Goal: Communication & Community: Answer question/provide support

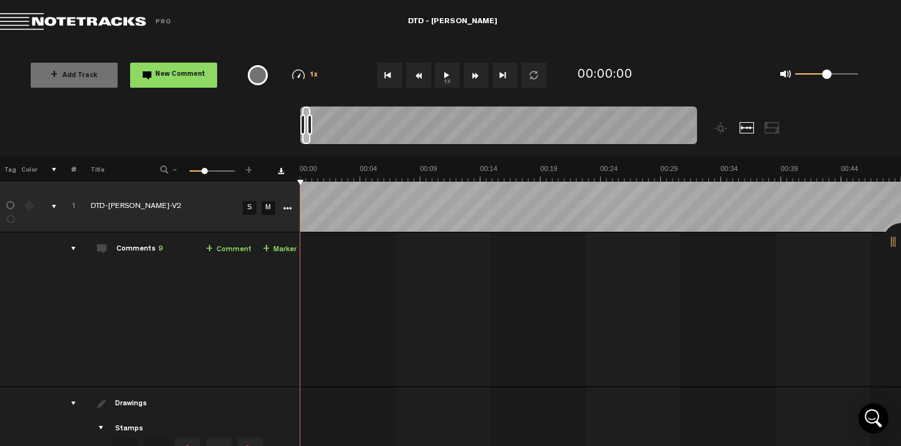
click at [448, 77] on button "1x" at bounding box center [447, 75] width 25 height 25
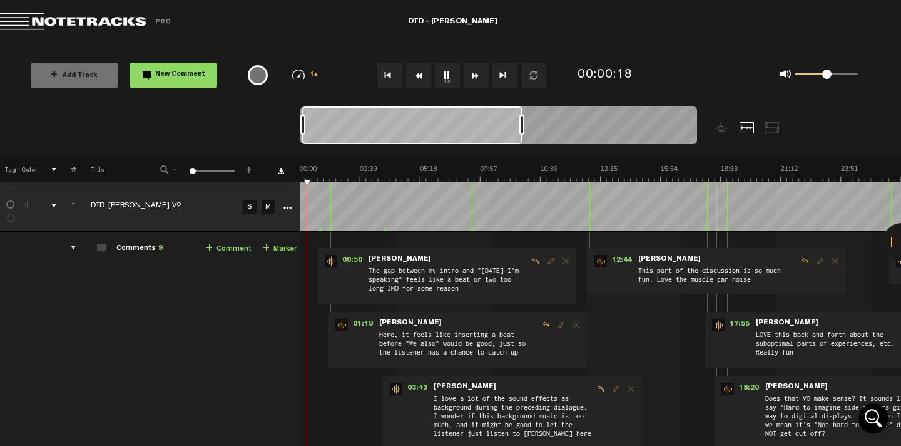
drag, startPoint x: 310, startPoint y: 127, endPoint x: 523, endPoint y: 123, distance: 212.2
click at [523, 123] on div at bounding box center [521, 125] width 5 height 20
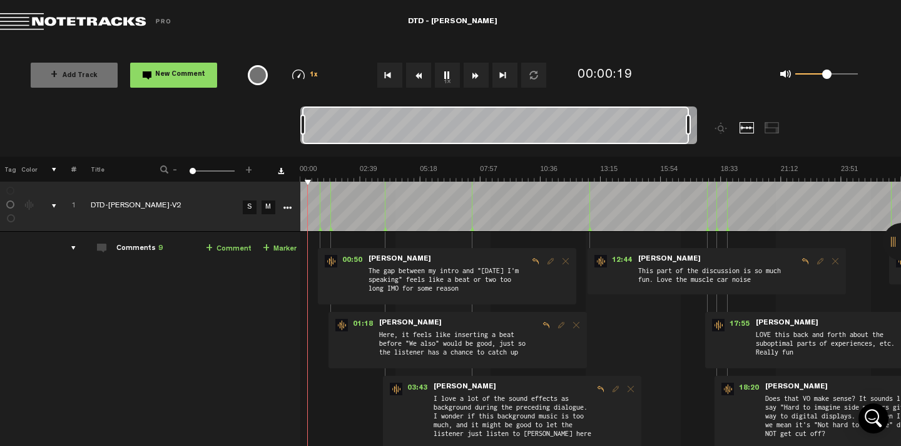
click at [689, 114] on div at bounding box center [498, 127] width 397 height 42
drag, startPoint x: 690, startPoint y: 121, endPoint x: 709, endPoint y: 121, distance: 19.4
click at [709, 121] on div at bounding box center [707, 125] width 5 height 20
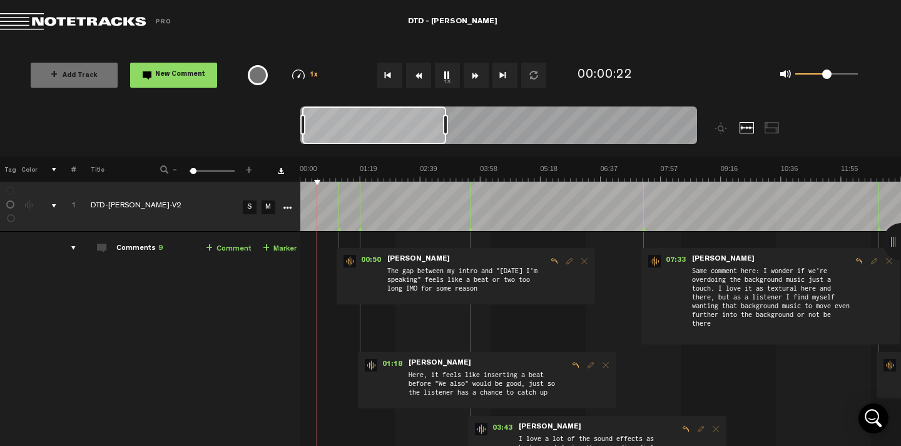
drag, startPoint x: 709, startPoint y: 128, endPoint x: 446, endPoint y: 128, distance: 262.9
click at [446, 128] on div at bounding box center [445, 125] width 5 height 20
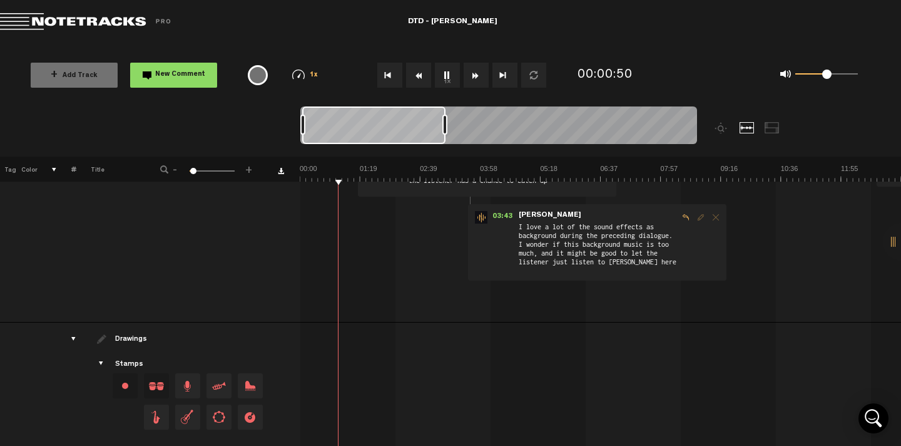
scroll to position [274, 0]
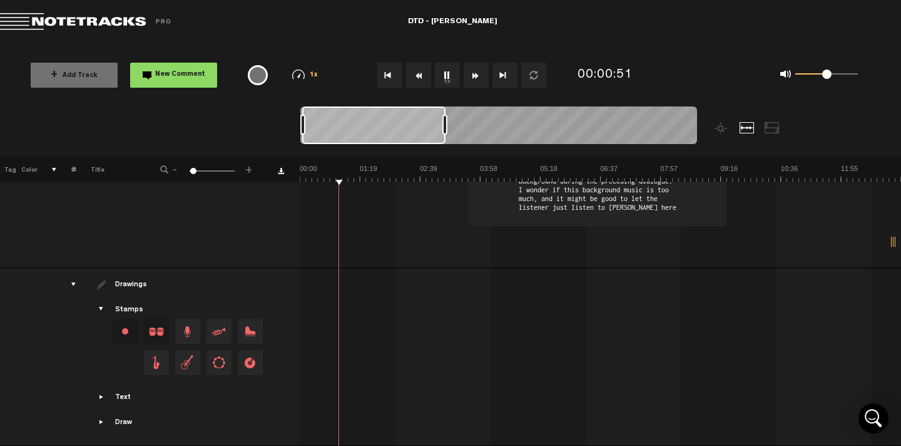
click at [75, 278] on div "drawings" at bounding box center [68, 284] width 19 height 13
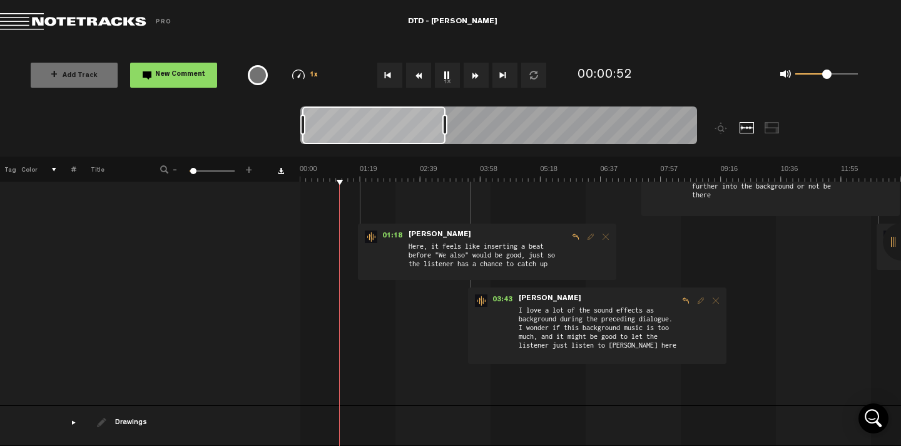
scroll to position [0, 0]
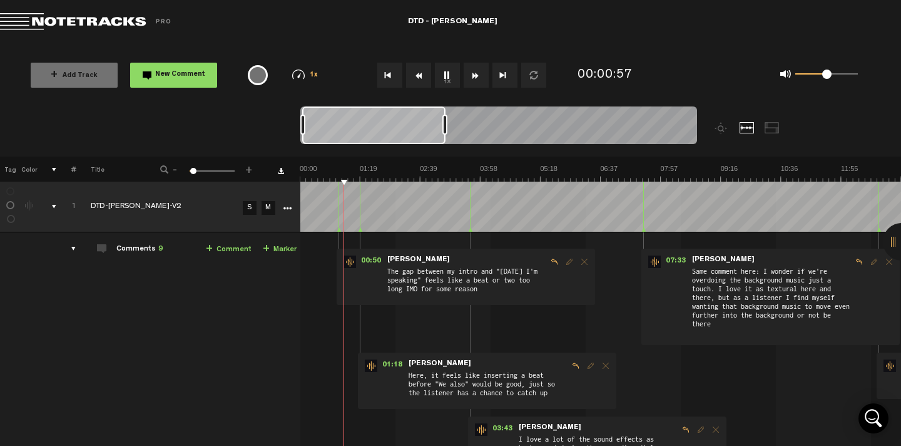
click at [521, 286] on span "The gap between my intro and "[DATE] I'm speaking" feels like a beat or two too…" at bounding box center [466, 282] width 161 height 34
click at [553, 261] on span "Reply to comment" at bounding box center [554, 261] width 15 height 9
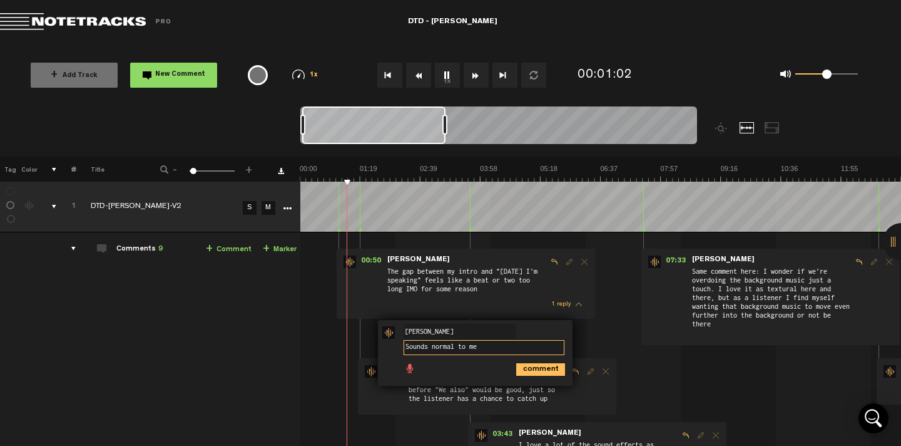
type textarea "Sounds normal to me!"
click at [552, 364] on icon "comment" at bounding box center [540, 369] width 49 height 13
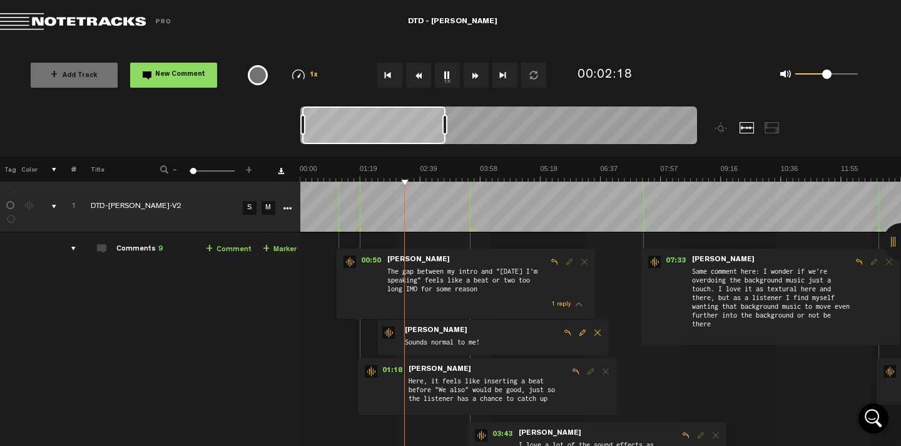
click at [394, 176] on img at bounding box center [901, 173] width 1203 height 18
click at [178, 70] on button "New Comment" at bounding box center [173, 75] width 87 height 25
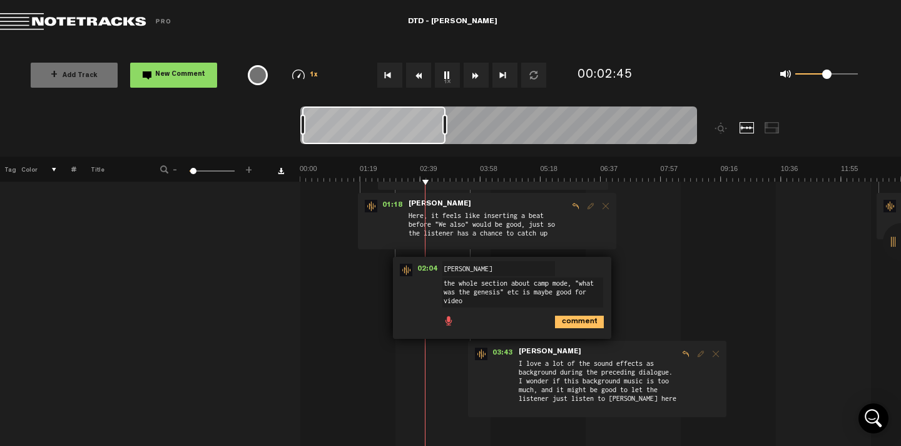
scroll to position [168, 0]
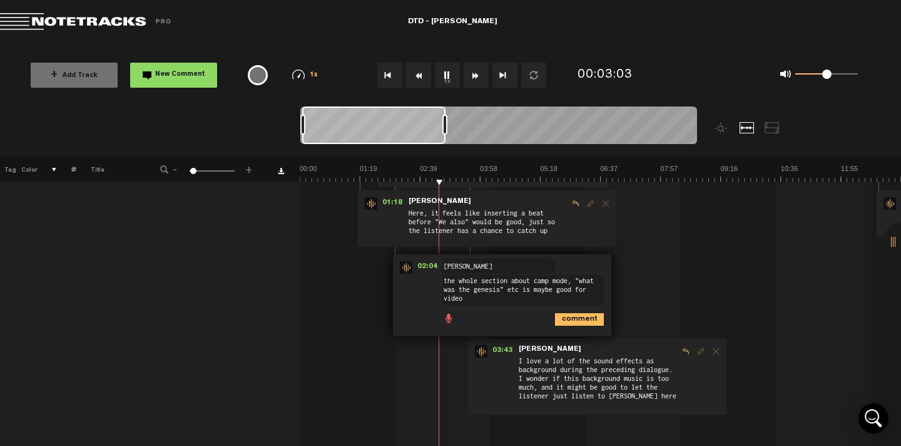
drag, startPoint x: 544, startPoint y: 290, endPoint x: 530, endPoint y: 290, distance: 14.4
click at [530, 290] on textarea "the whole section about camp mode, "what was the genesis" etc is maybe good for…" at bounding box center [523, 290] width 161 height 30
click at [542, 309] on textarea "the whole section about camp mode, "what was the genesis" to "uhh they don't re…" at bounding box center [523, 294] width 161 height 39
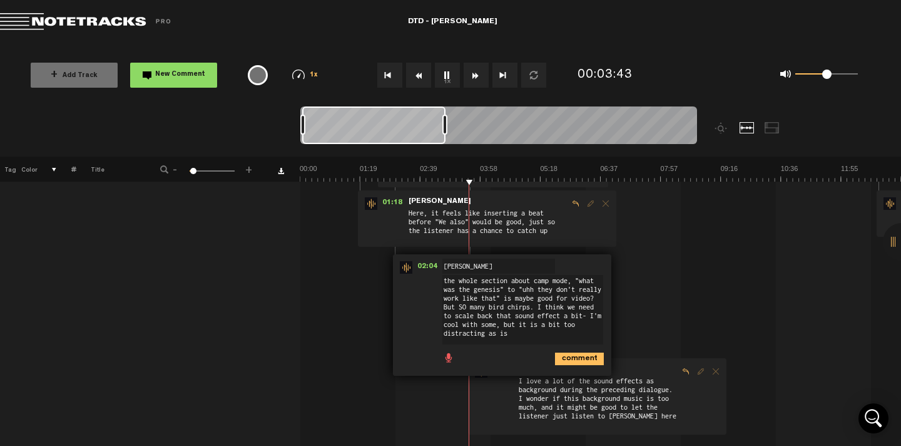
type textarea "the whole section about camp mode, "what was the genesis" to "uhh they don't re…"
click at [574, 357] on icon "comment" at bounding box center [579, 358] width 49 height 13
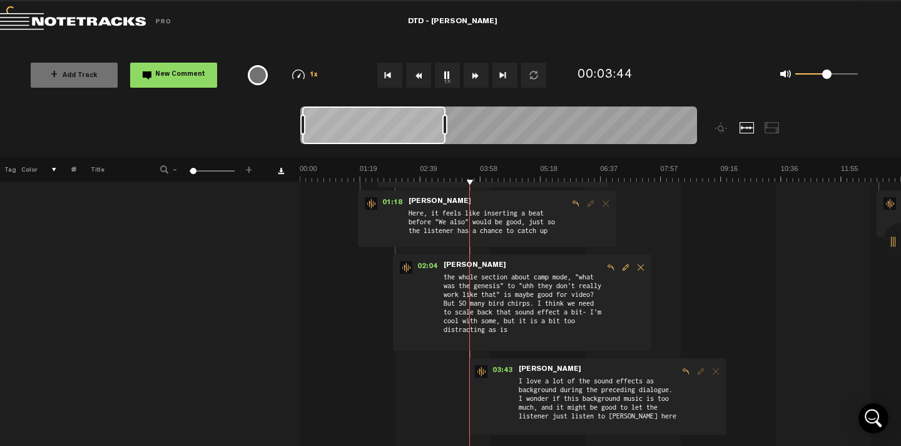
click at [705, 293] on div "00:50 - • : "The gap between my intro and "[DATE] I'm speaking" feels like a be…" at bounding box center [602, 274] width 600 height 401
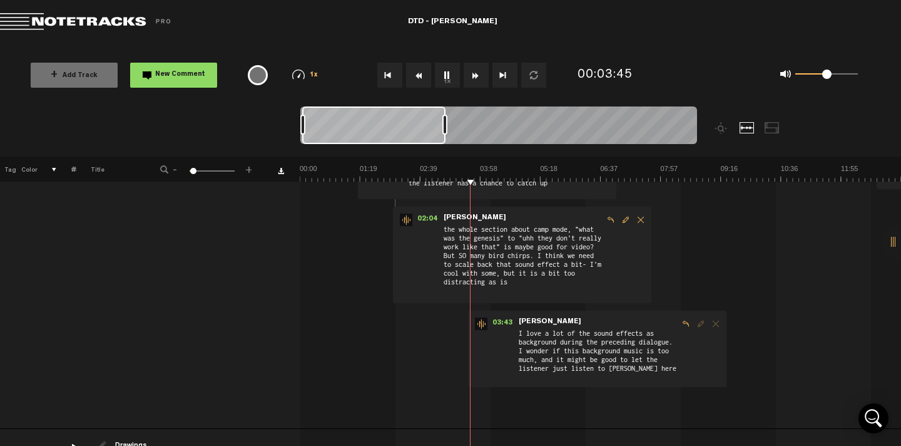
scroll to position [220, 0]
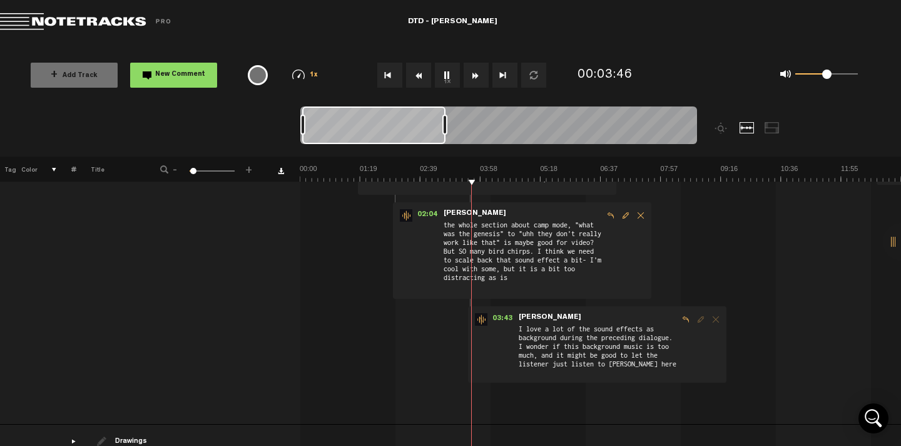
click at [687, 355] on div "03:43 - • : "I love a lot of the sound effects as background during the precedi…" at bounding box center [597, 344] width 258 height 76
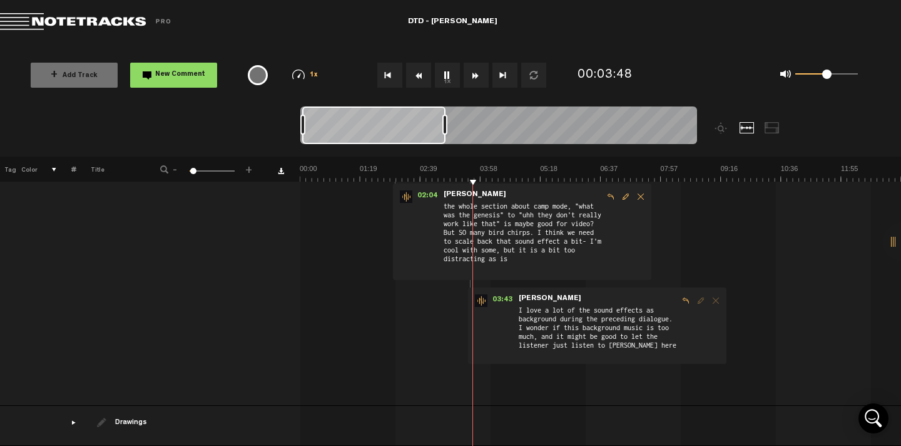
click at [688, 296] on span "Reply to comment" at bounding box center [685, 300] width 15 height 9
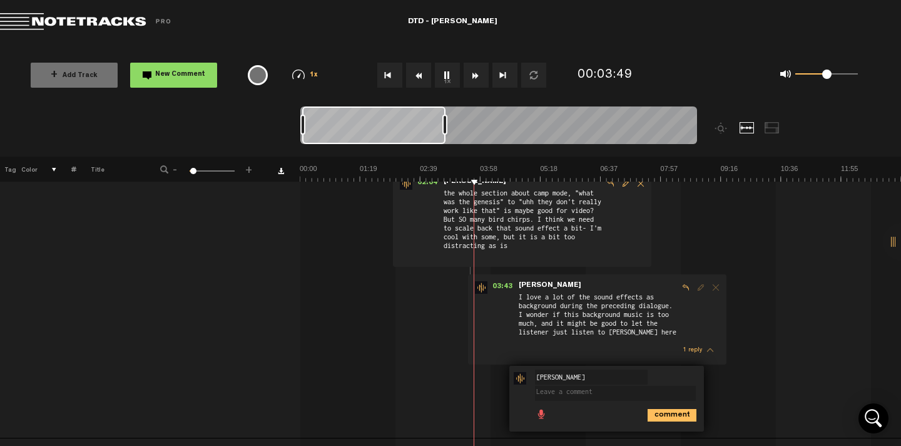
scroll to position [249, 0]
click at [621, 396] on textarea at bounding box center [615, 395] width 161 height 15
click at [626, 396] on textarea at bounding box center [615, 393] width 161 height 15
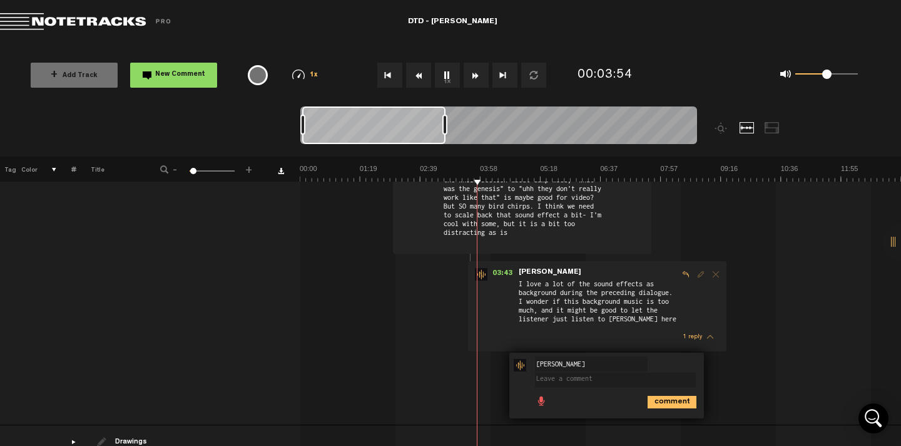
scroll to position [270, 0]
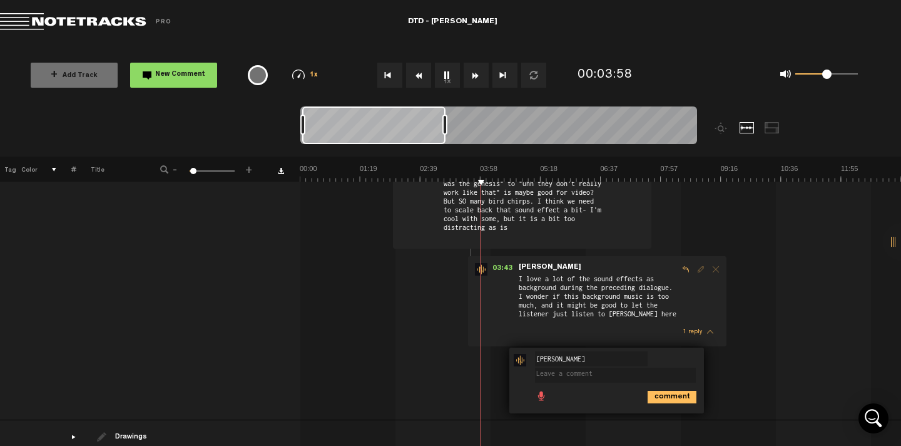
type textarea "i"
click at [601, 374] on textarea "agree. it's super distracting haha" at bounding box center [615, 374] width 161 height 15
click at [644, 372] on textarea "agree. it's distracting haha" at bounding box center [615, 374] width 161 height 15
type textarea "agree. it's distracting. maybe it's just too loud?"
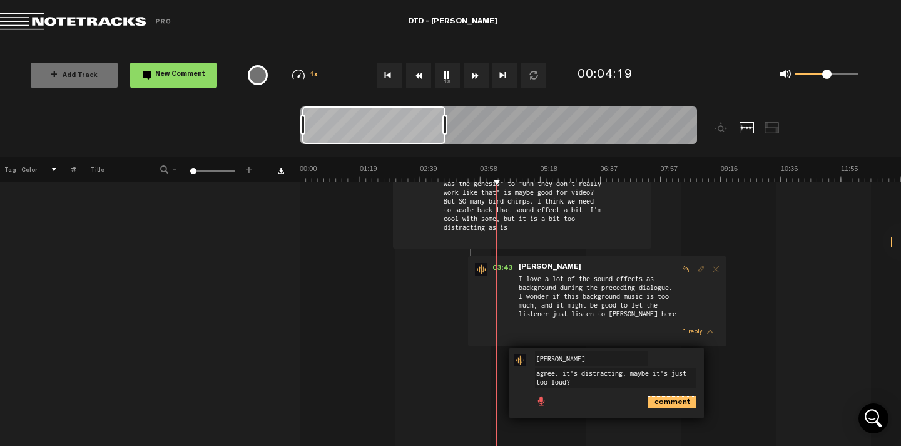
click at [675, 397] on icon "comment" at bounding box center [672, 402] width 49 height 13
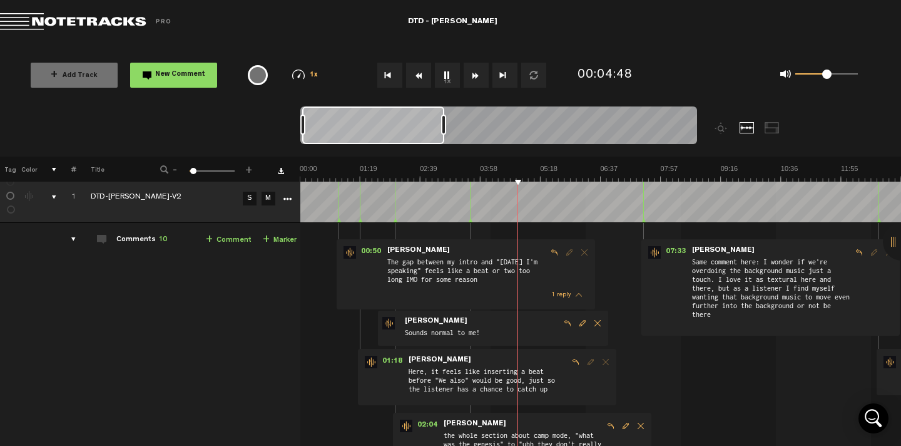
scroll to position [0, 0]
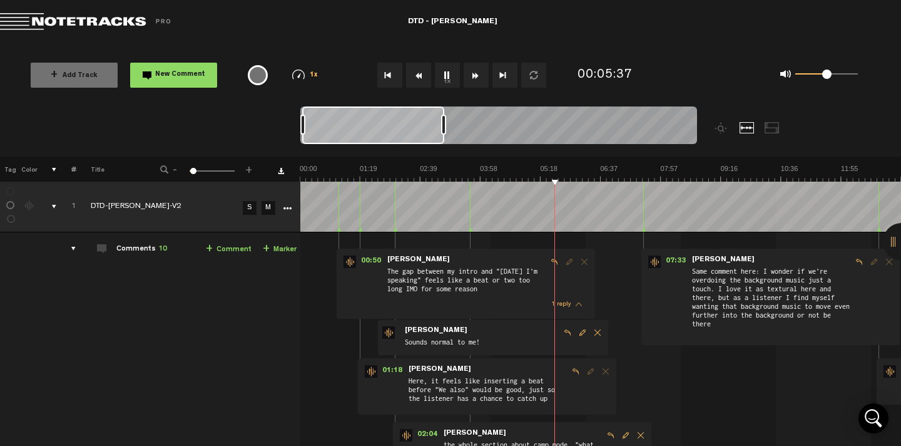
click at [444, 74] on button "1x" at bounding box center [447, 75] width 25 height 25
click at [529, 171] on img at bounding box center [901, 173] width 1203 height 18
click at [443, 71] on button "1x" at bounding box center [447, 75] width 25 height 25
click at [585, 179] on img at bounding box center [901, 173] width 1203 height 18
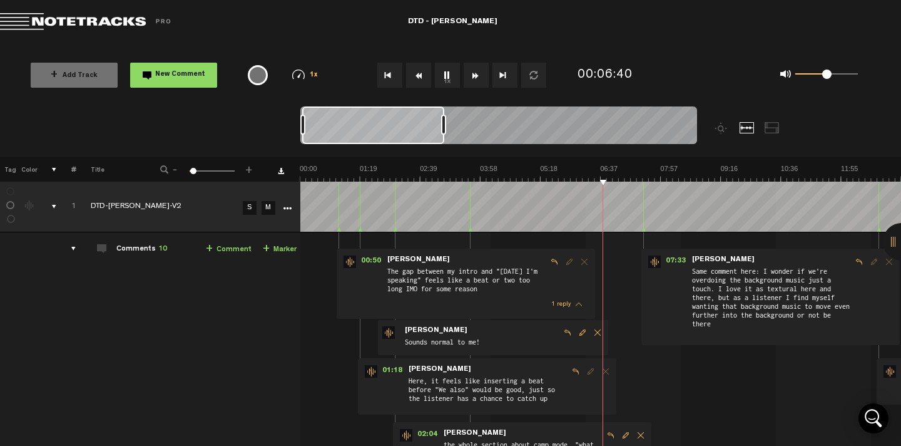
click at [446, 78] on button "1x" at bounding box center [447, 75] width 25 height 25
click at [449, 76] on button "1x" at bounding box center [447, 75] width 25 height 25
click at [450, 73] on button "1x" at bounding box center [447, 75] width 25 height 25
click at [192, 76] on span "New Comment" at bounding box center [180, 74] width 50 height 7
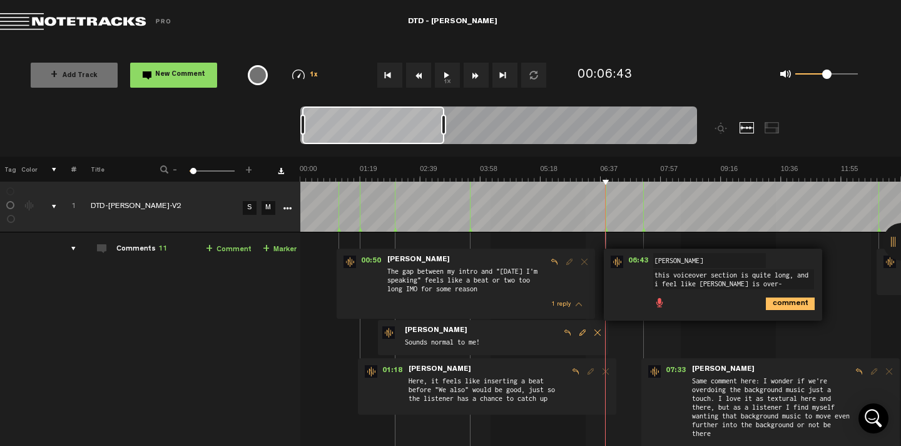
scroll to position [9, 0]
click at [687, 280] on textarea "this voiceover section is quite long, and i feel like [PERSON_NAME] is over-inn…" at bounding box center [733, 279] width 161 height 20
click at [752, 282] on textarea "this voiceover section is quite long, and i feel like [PERSON_NAME] is enunciat…" at bounding box center [733, 279] width 161 height 20
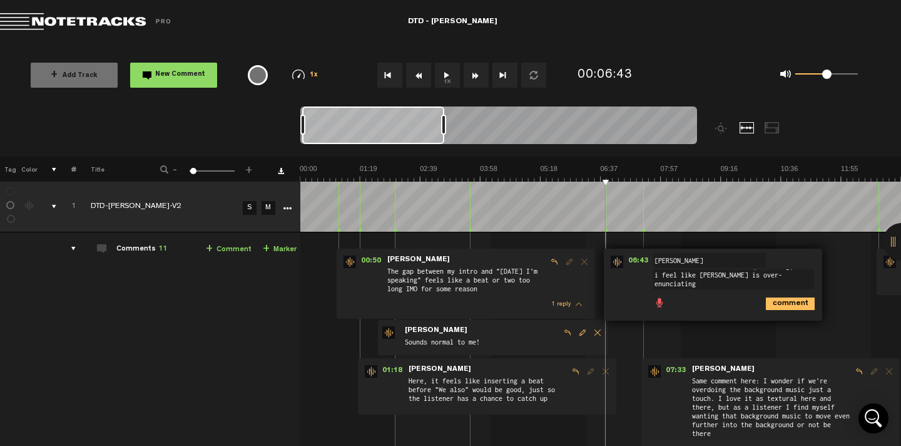
click at [745, 284] on textarea "this voiceover section is quite long, and i feel like [PERSON_NAME] is over-enu…" at bounding box center [733, 279] width 161 height 20
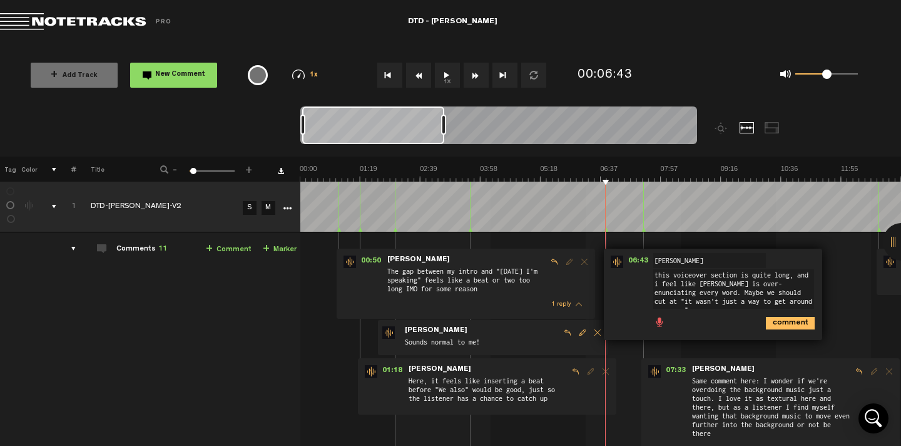
type textarea "this voiceover section is quite long, and i feel like [PERSON_NAME] is over-enu…"
click at [791, 329] on icon "comment" at bounding box center [790, 323] width 49 height 13
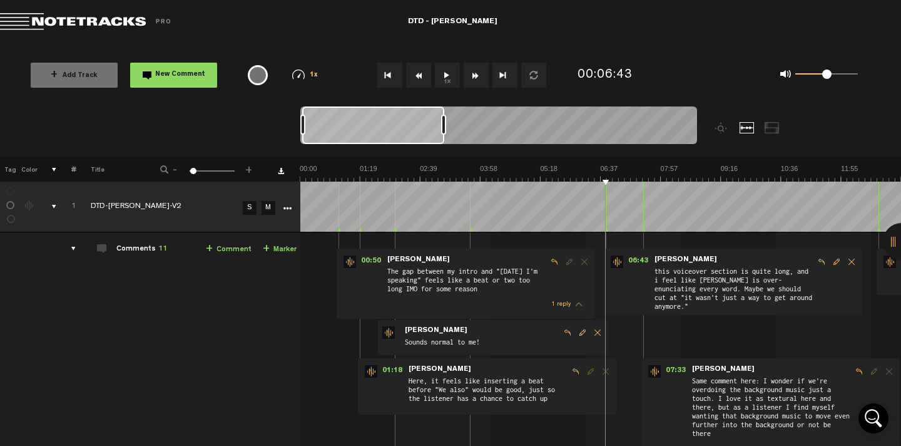
click at [448, 75] on button "1x" at bounding box center [447, 75] width 25 height 25
click at [450, 76] on button "1x" at bounding box center [447, 75] width 25 height 25
click at [449, 75] on button "1x" at bounding box center [447, 75] width 25 height 25
click at [451, 77] on button "1x" at bounding box center [447, 75] width 25 height 25
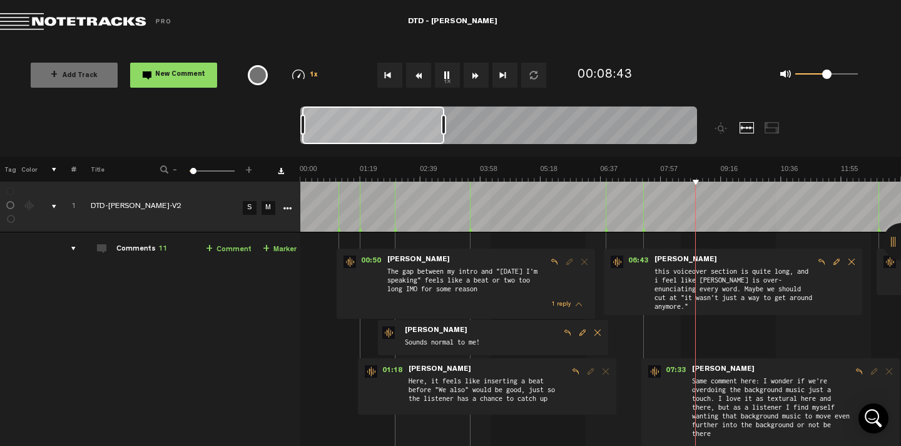
click at [183, 80] on button "New Comment" at bounding box center [173, 75] width 87 height 25
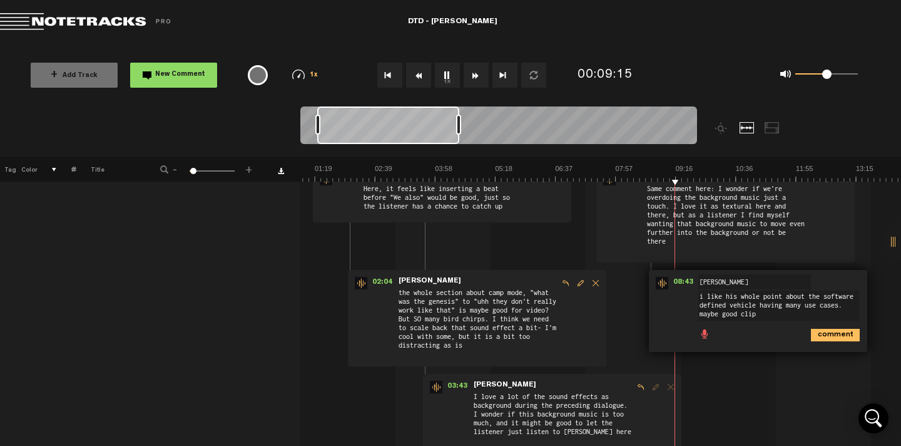
type textarea "i like his whole point about the software defined vehicle having many use cases…"
click at [827, 333] on icon "comment" at bounding box center [835, 335] width 49 height 13
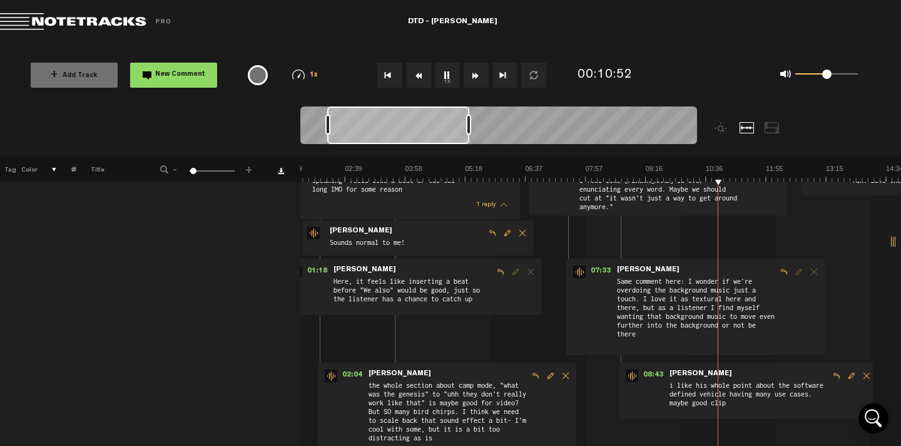
scroll to position [98, 0]
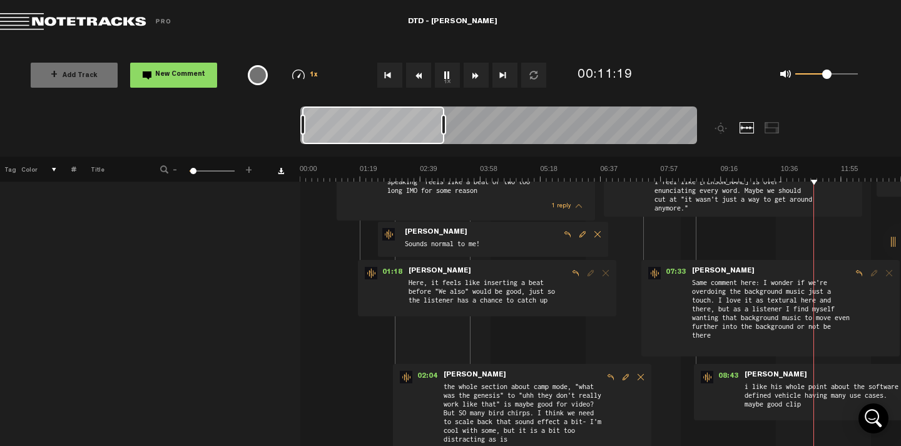
click at [193, 70] on button "New Comment" at bounding box center [173, 75] width 87 height 25
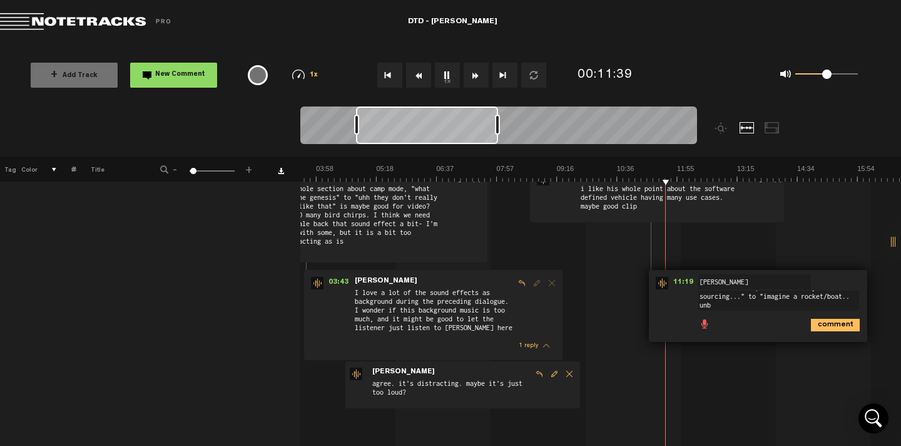
scroll to position [0, 0]
drag, startPoint x: 767, startPoint y: 313, endPoint x: 767, endPoint y: 305, distance: 8.2
click at [767, 305] on textarea ""the difficult part is actually sourcing..." to "imagine a rocket/boat.. un" at bounding box center [779, 305] width 161 height 30
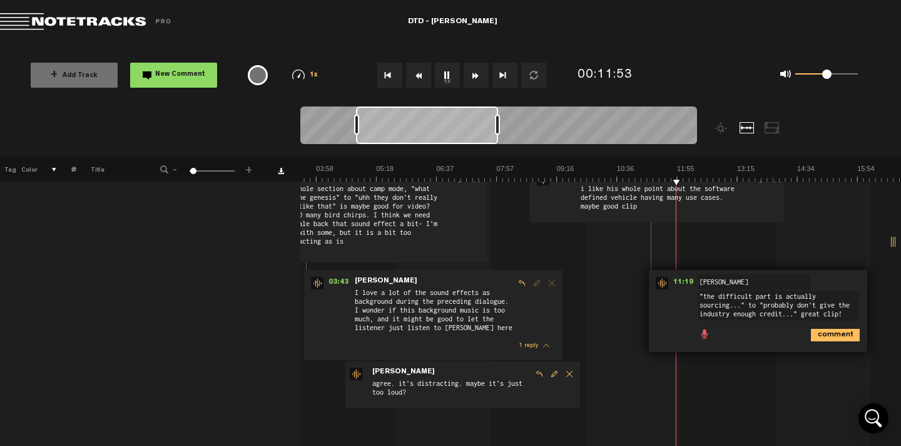
type textarea ""the difficult part is actually sourcing..." to "probably don't give the indust…"
click at [829, 337] on icon "comment" at bounding box center [835, 335] width 49 height 13
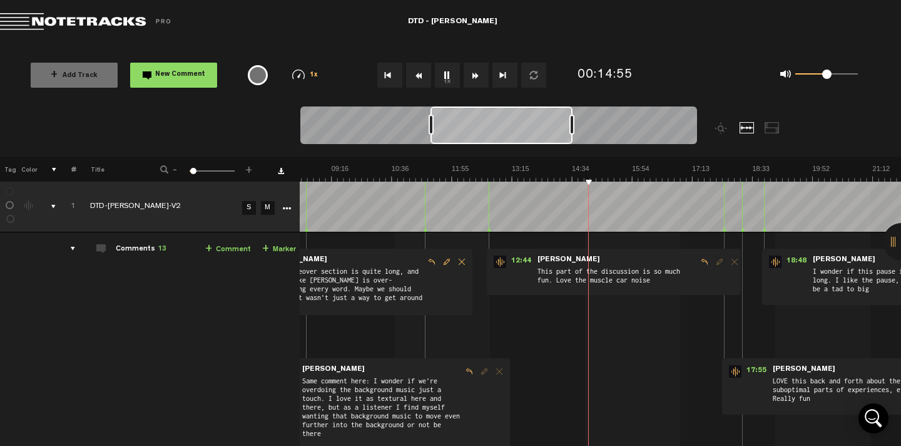
scroll to position [0, 464]
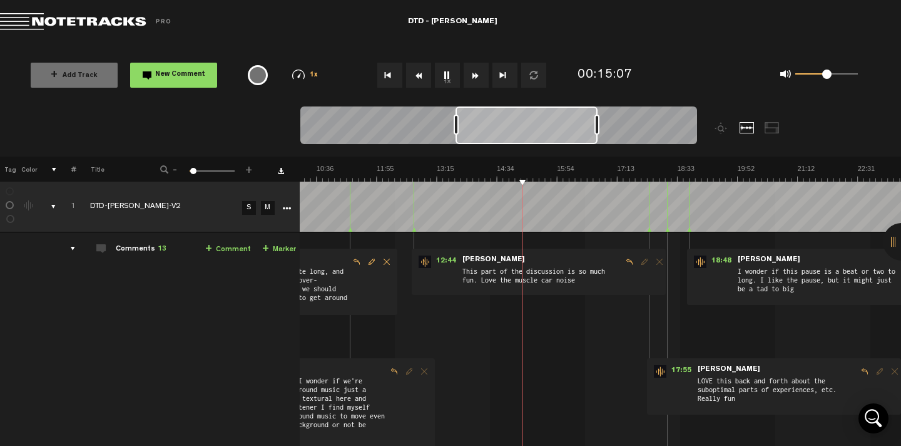
click at [446, 76] on button "1x" at bounding box center [447, 75] width 25 height 25
click at [445, 72] on button "1x" at bounding box center [447, 75] width 25 height 25
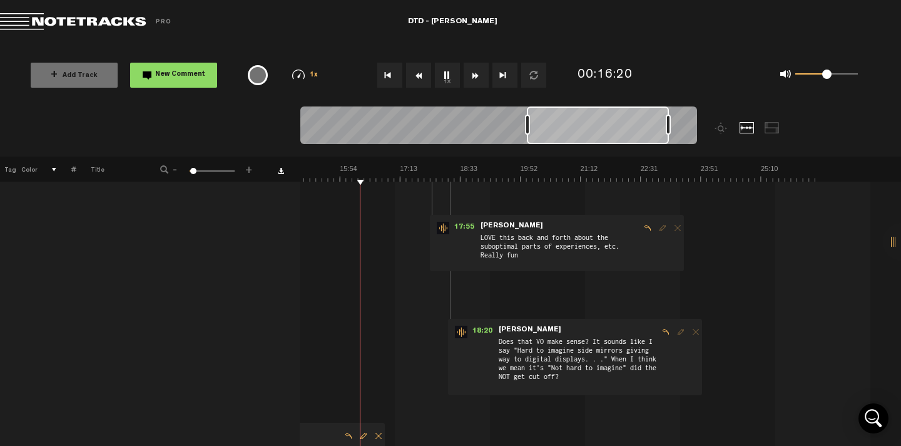
scroll to position [0, 10]
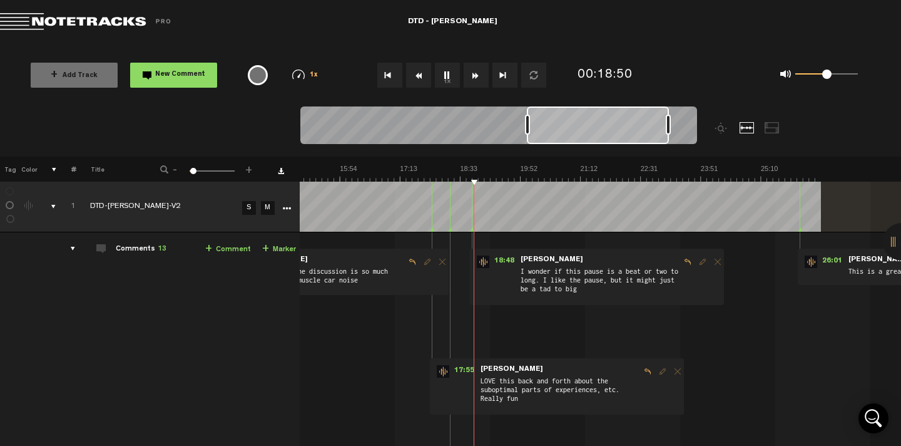
click at [658, 292] on span "I wonder if this pause is a beat or two to long. I like the pause, but it might…" at bounding box center [599, 282] width 161 height 34
click at [680, 264] on span "Reply to comment" at bounding box center [687, 261] width 15 height 9
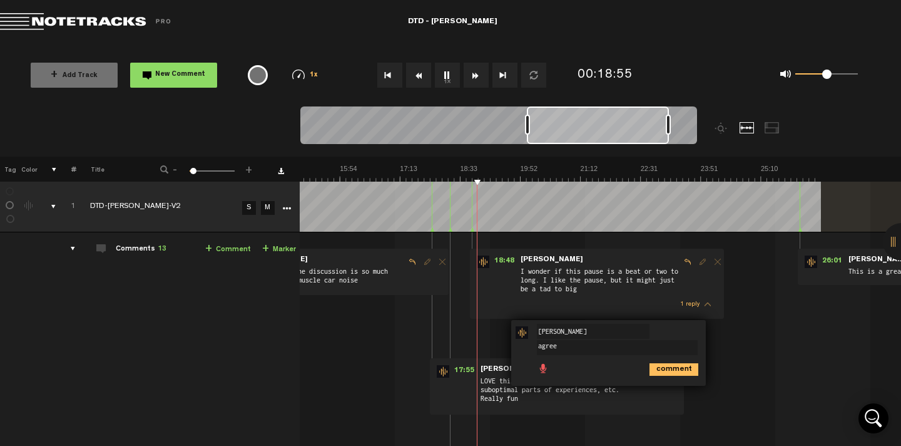
type textarea "agree"
click at [658, 369] on icon "comment" at bounding box center [674, 369] width 49 height 13
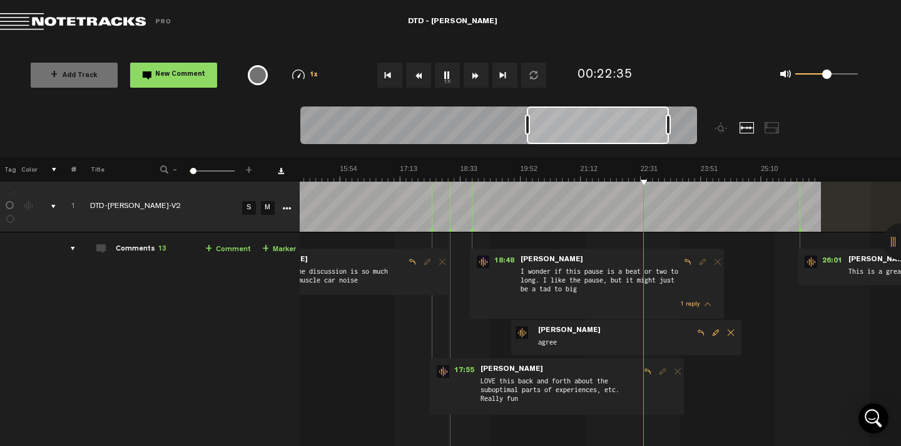
click at [188, 66] on button "New Comment" at bounding box center [173, 75] width 87 height 25
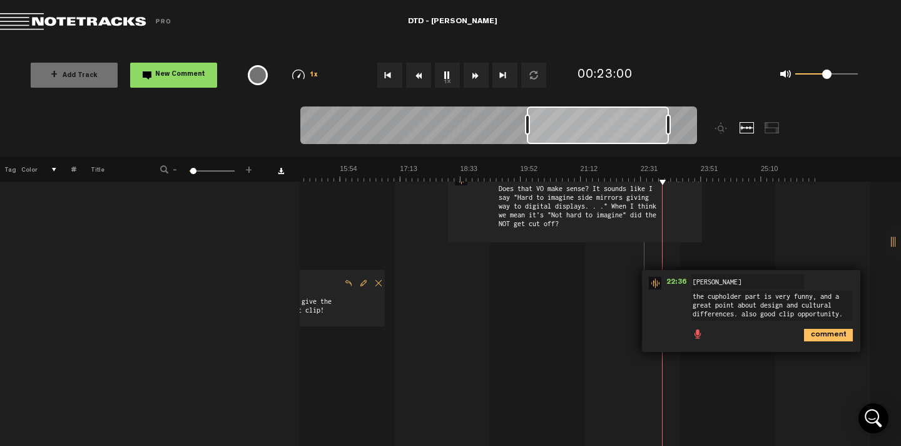
scroll to position [8, 0]
type textarea "the cupholder part is very funny, and a great point about design and cultural d…"
click at [829, 329] on icon "comment" at bounding box center [828, 335] width 49 height 13
